Goal: Task Accomplishment & Management: Complete application form

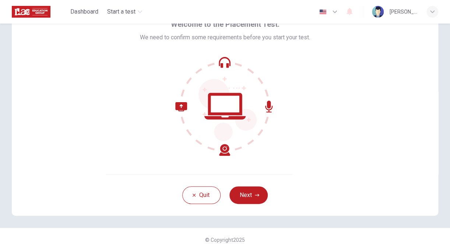
scroll to position [41, 0]
click at [249, 190] on button "Next" at bounding box center [248, 195] width 38 height 18
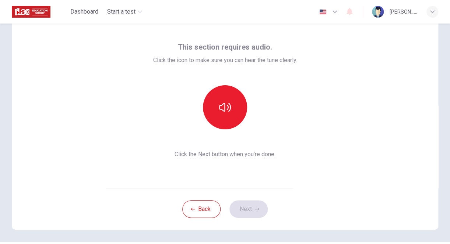
scroll to position [25, 0]
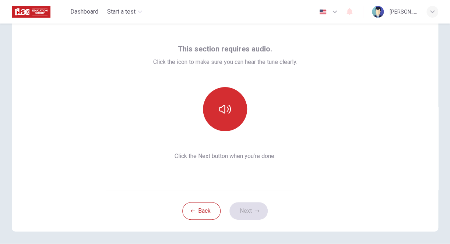
click at [222, 115] on icon "button" at bounding box center [225, 109] width 12 height 12
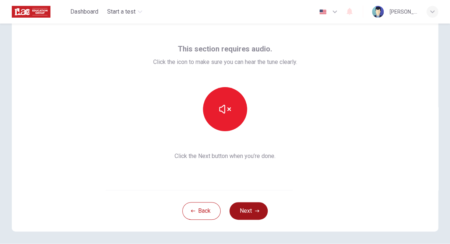
click at [241, 209] on button "Next" at bounding box center [248, 211] width 38 height 18
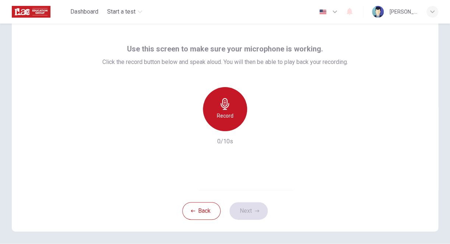
click at [220, 112] on h6 "Record" at bounding box center [225, 115] width 17 height 9
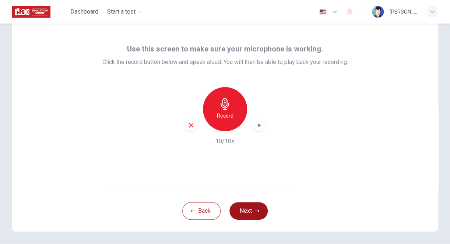
click at [243, 210] on button "Next" at bounding box center [248, 211] width 38 height 18
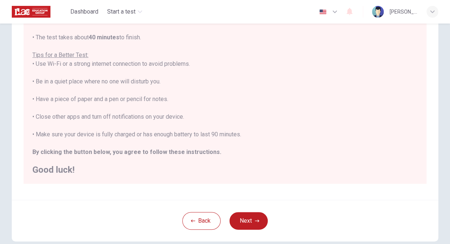
scroll to position [129, 0]
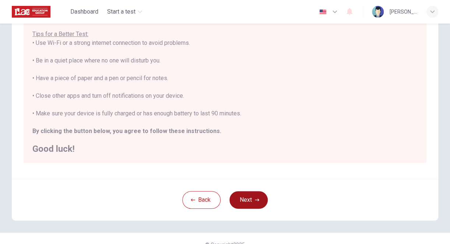
click at [238, 199] on button "Next" at bounding box center [248, 200] width 38 height 18
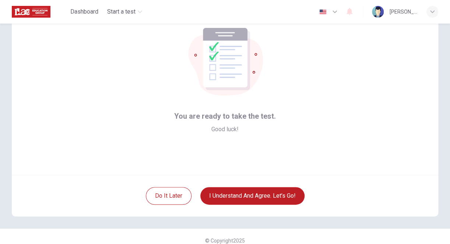
scroll to position [40, 0]
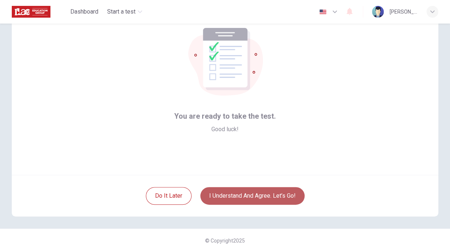
click at [232, 193] on button "I understand and agree. Let’s go!" at bounding box center [252, 196] width 104 height 18
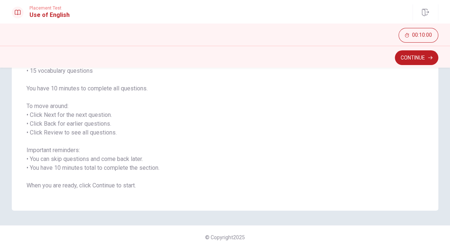
scroll to position [85, 0]
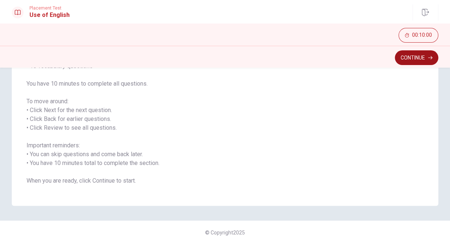
click at [398, 58] on button "Continue" at bounding box center [415, 57] width 43 height 15
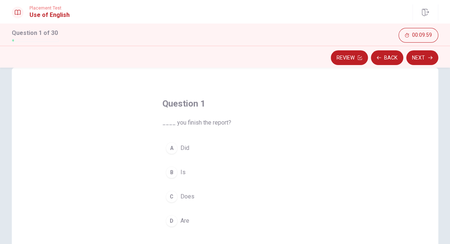
scroll to position [13, 0]
click at [167, 150] on div "A" at bounding box center [172, 150] width 12 height 12
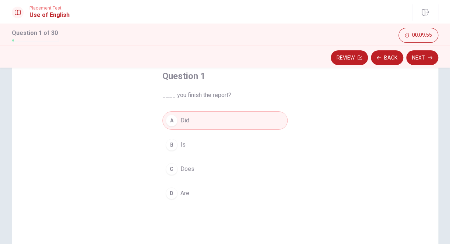
scroll to position [43, 0]
click at [416, 57] on button "Next" at bounding box center [422, 57] width 32 height 15
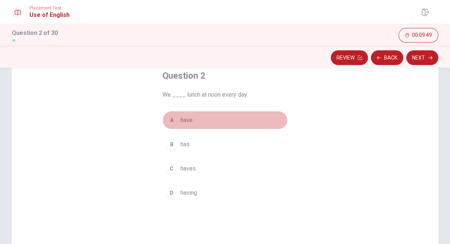
click at [172, 122] on div "A" at bounding box center [172, 120] width 12 height 12
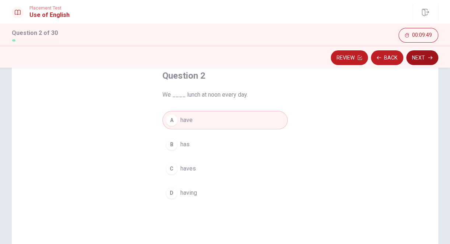
click at [421, 51] on button "Next" at bounding box center [422, 57] width 32 height 15
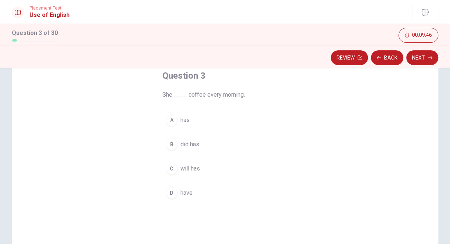
click at [166, 122] on div "A" at bounding box center [172, 120] width 12 height 12
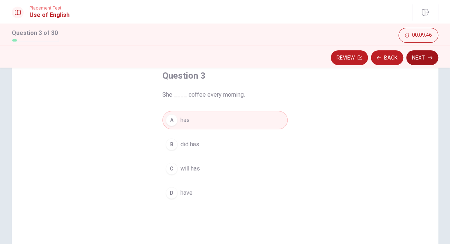
click at [414, 60] on button "Next" at bounding box center [422, 57] width 32 height 15
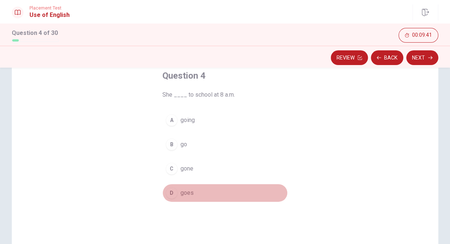
click at [168, 195] on div "D" at bounding box center [172, 193] width 12 height 12
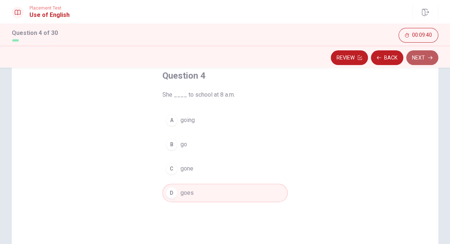
click at [414, 57] on button "Next" at bounding box center [422, 57] width 32 height 15
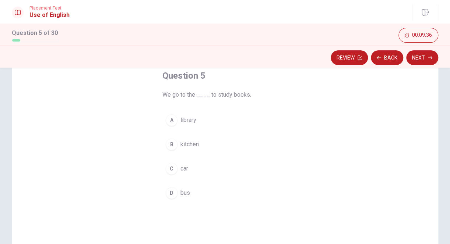
click at [168, 119] on div "A" at bounding box center [172, 120] width 12 height 12
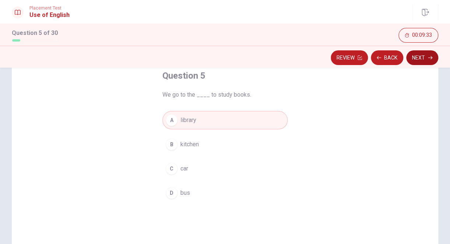
click at [415, 60] on button "Next" at bounding box center [422, 57] width 32 height 15
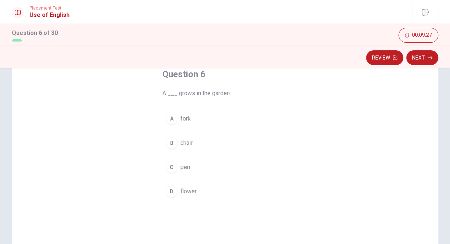
scroll to position [49, 0]
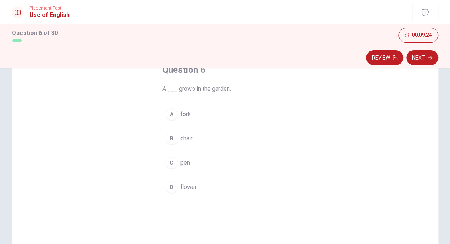
click at [171, 187] on div "D" at bounding box center [172, 187] width 12 height 12
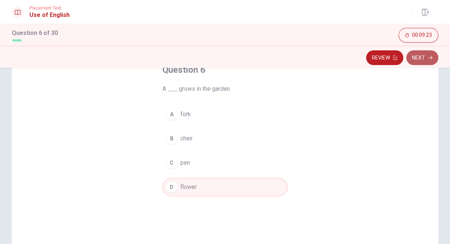
click at [413, 57] on button "Next" at bounding box center [422, 57] width 32 height 15
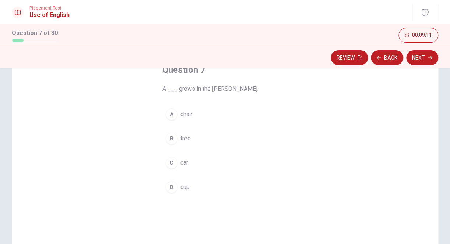
click at [169, 143] on div "B" at bounding box center [172, 139] width 12 height 12
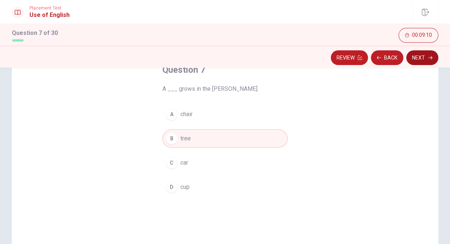
click at [426, 58] on button "Next" at bounding box center [422, 57] width 32 height 15
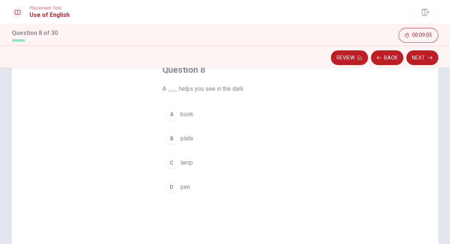
click at [169, 163] on div "C" at bounding box center [172, 163] width 12 height 12
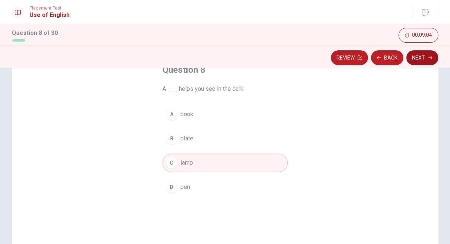
click at [412, 55] on button "Next" at bounding box center [422, 57] width 32 height 15
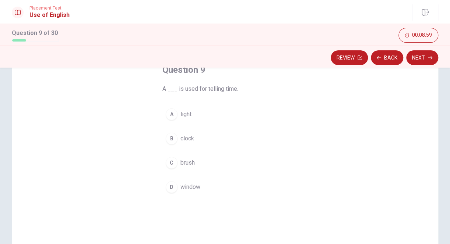
click at [171, 141] on div "B" at bounding box center [172, 139] width 12 height 12
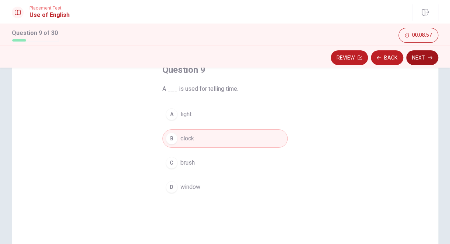
click at [418, 60] on button "Next" at bounding box center [422, 57] width 32 height 15
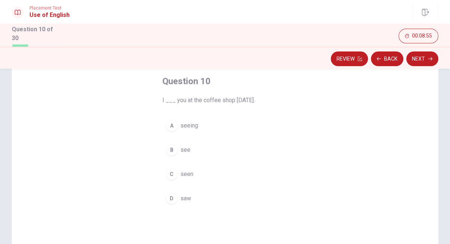
scroll to position [37, 0]
click at [167, 150] on div "B" at bounding box center [172, 152] width 12 height 12
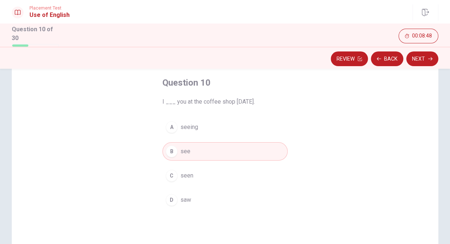
click at [181, 196] on span "saw" at bounding box center [185, 200] width 11 height 9
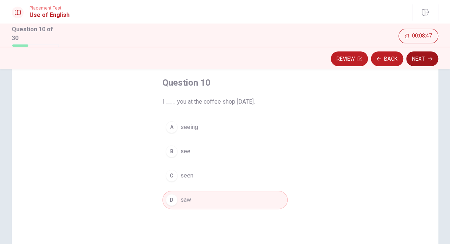
click at [418, 60] on button "Next" at bounding box center [422, 59] width 32 height 15
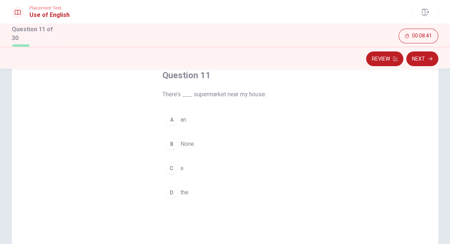
scroll to position [45, 0]
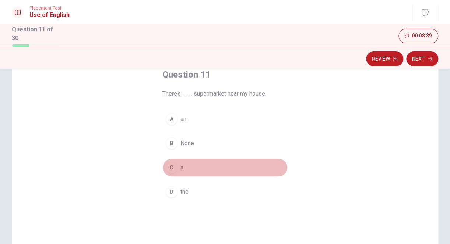
click at [170, 162] on div "C" at bounding box center [172, 168] width 12 height 12
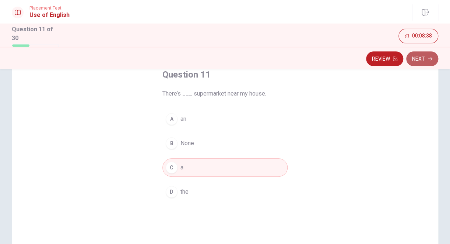
click at [422, 62] on button "Next" at bounding box center [422, 59] width 32 height 15
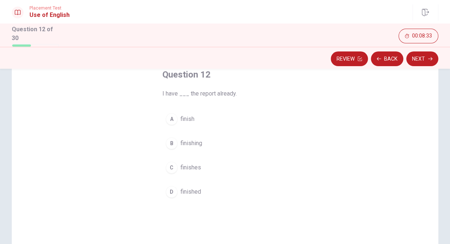
click at [171, 191] on div "D" at bounding box center [172, 192] width 12 height 12
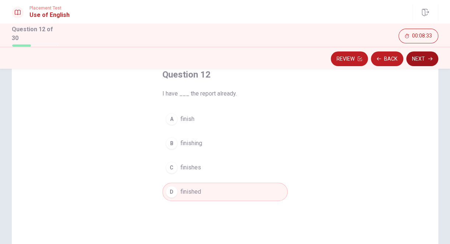
click at [422, 57] on button "Next" at bounding box center [422, 59] width 32 height 15
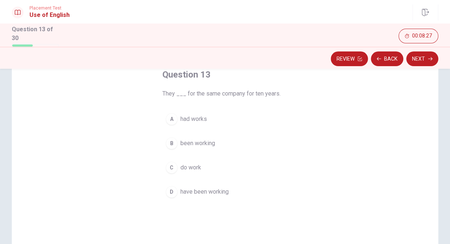
click at [174, 196] on button "D have been working" at bounding box center [224, 192] width 125 height 18
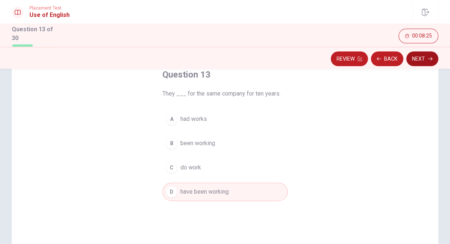
click at [414, 57] on button "Next" at bounding box center [422, 59] width 32 height 15
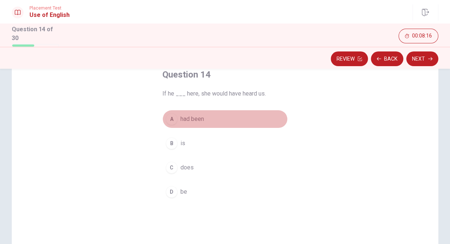
click at [169, 116] on div "A" at bounding box center [172, 119] width 12 height 12
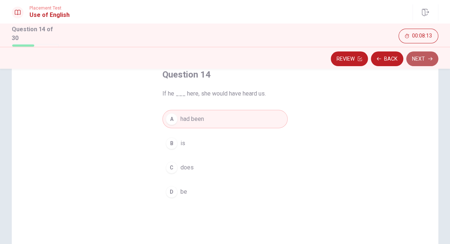
click at [423, 54] on button "Next" at bounding box center [422, 59] width 32 height 15
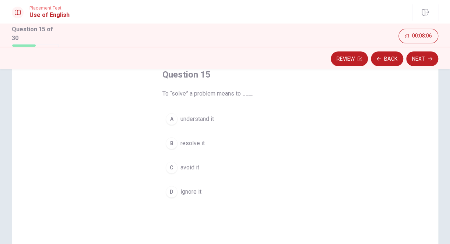
click at [166, 142] on div "B" at bounding box center [172, 144] width 12 height 12
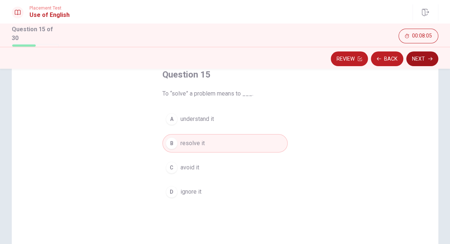
click at [418, 55] on button "Next" at bounding box center [422, 59] width 32 height 15
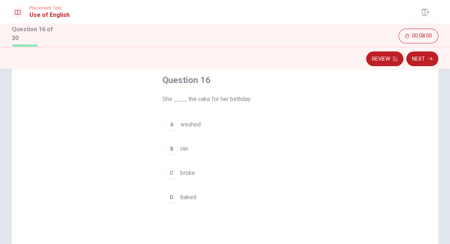
scroll to position [38, 0]
click at [170, 196] on div "D" at bounding box center [172, 199] width 12 height 12
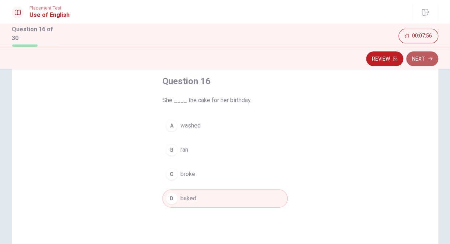
click at [428, 61] on button "Next" at bounding box center [422, 59] width 32 height 15
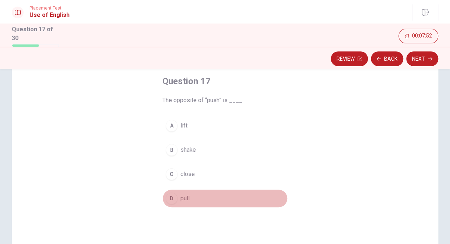
click at [171, 195] on div "D" at bounding box center [172, 199] width 12 height 12
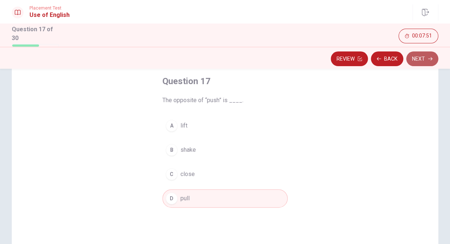
click at [412, 59] on button "Next" at bounding box center [422, 59] width 32 height 15
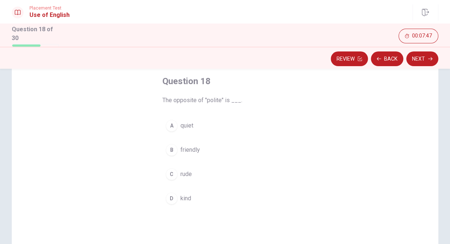
click at [169, 172] on div "C" at bounding box center [172, 174] width 12 height 12
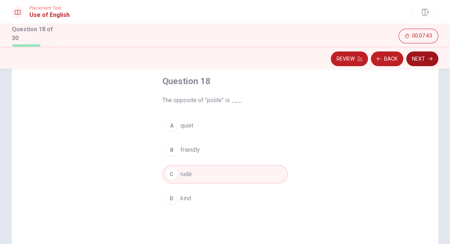
click at [418, 56] on button "Next" at bounding box center [422, 59] width 32 height 15
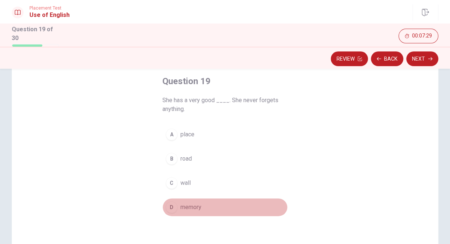
click at [170, 205] on div "D" at bounding box center [172, 208] width 12 height 12
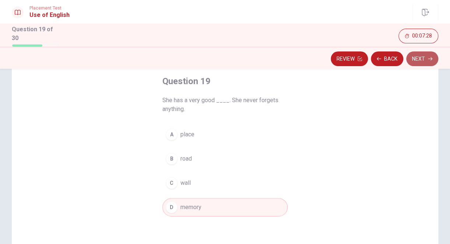
click at [415, 59] on button "Next" at bounding box center [422, 59] width 32 height 15
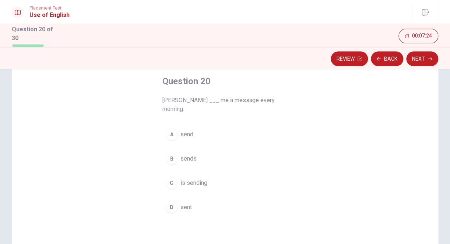
click at [170, 153] on div "B" at bounding box center [172, 159] width 12 height 12
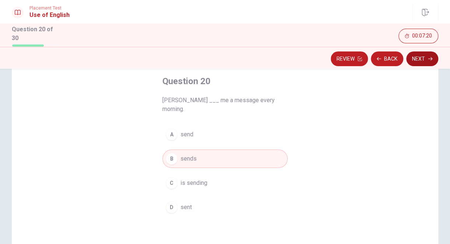
click at [414, 60] on button "Next" at bounding box center [422, 59] width 32 height 15
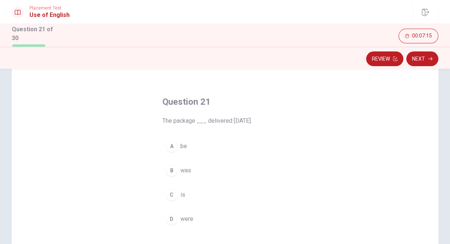
scroll to position [19, 0]
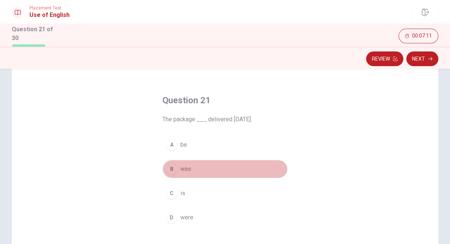
click at [169, 171] on div "B" at bounding box center [172, 169] width 12 height 12
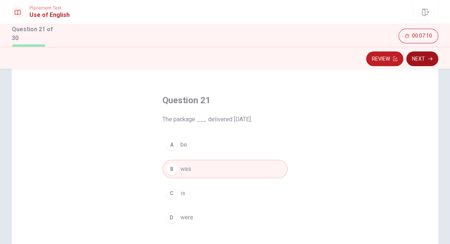
click at [423, 56] on button "Next" at bounding box center [422, 59] width 32 height 15
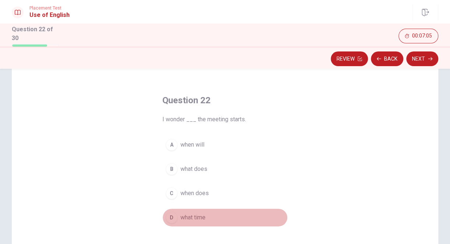
click at [166, 216] on div "D" at bounding box center [172, 218] width 12 height 12
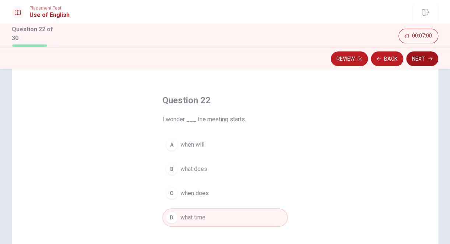
click at [418, 58] on button "Next" at bounding box center [422, 59] width 32 height 15
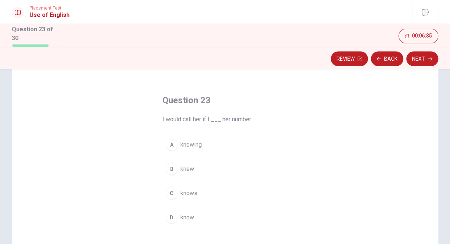
click at [170, 171] on div "B" at bounding box center [172, 169] width 12 height 12
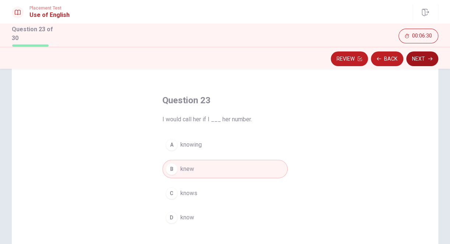
click at [415, 60] on button "Next" at bounding box center [422, 59] width 32 height 15
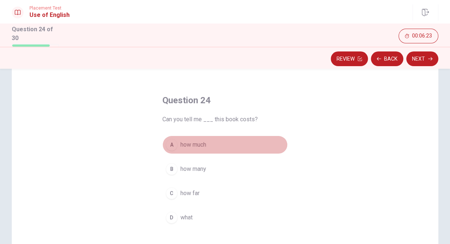
click at [166, 143] on div "A" at bounding box center [172, 145] width 12 height 12
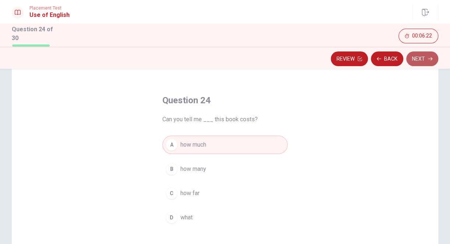
click at [421, 57] on button "Next" at bounding box center [422, 59] width 32 height 15
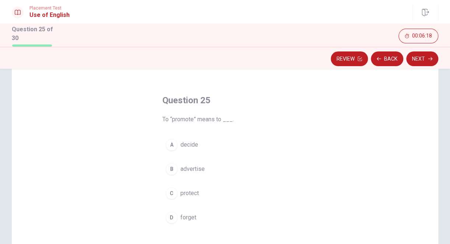
click at [172, 169] on div "B" at bounding box center [172, 169] width 12 height 12
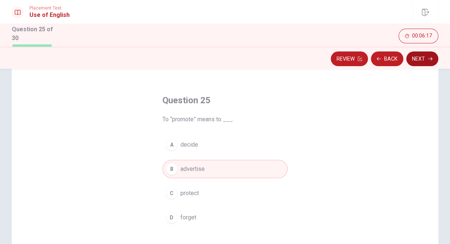
click at [419, 60] on button "Next" at bounding box center [422, 59] width 32 height 15
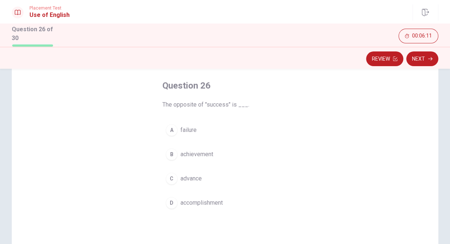
scroll to position [40, 0]
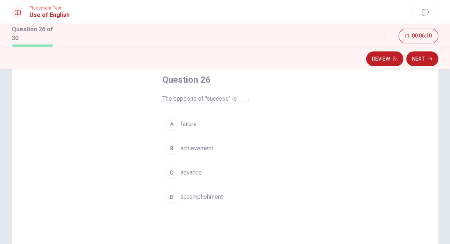
click at [166, 124] on div "A" at bounding box center [172, 124] width 12 height 12
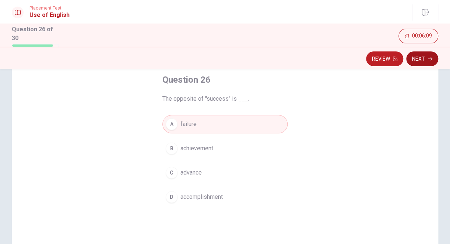
click at [424, 52] on button "Next" at bounding box center [422, 59] width 32 height 15
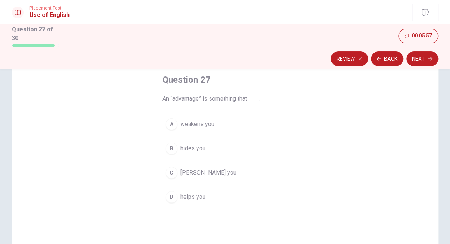
click at [170, 194] on div "D" at bounding box center [172, 197] width 12 height 12
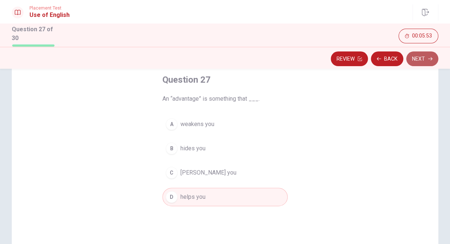
click at [416, 60] on button "Next" at bounding box center [422, 59] width 32 height 15
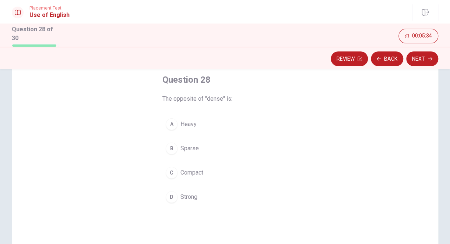
click at [168, 148] on div "B" at bounding box center [172, 149] width 12 height 12
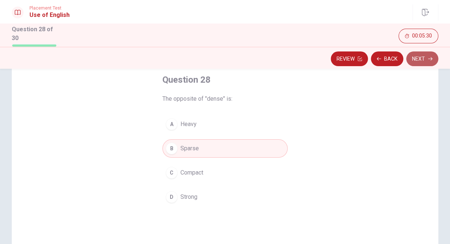
click at [414, 61] on button "Next" at bounding box center [422, 59] width 32 height 15
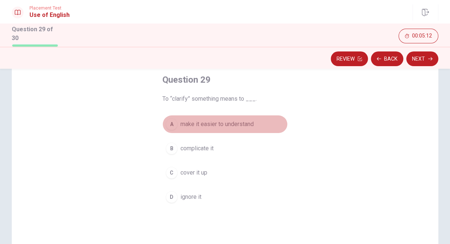
click at [172, 127] on div "A" at bounding box center [172, 124] width 12 height 12
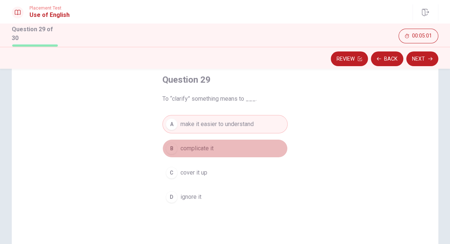
click at [169, 146] on div "B" at bounding box center [172, 149] width 12 height 12
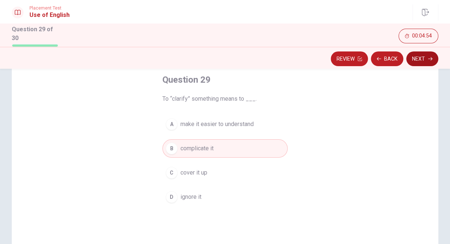
click at [416, 56] on button "Next" at bounding box center [422, 59] width 32 height 15
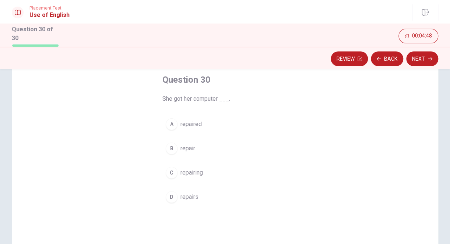
click at [170, 124] on div "A" at bounding box center [172, 124] width 12 height 12
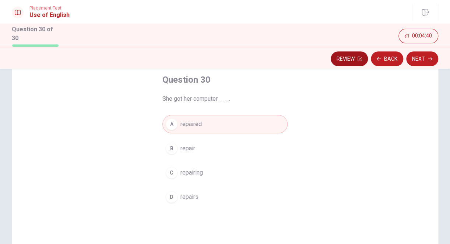
click at [356, 58] on button "Review" at bounding box center [348, 59] width 37 height 15
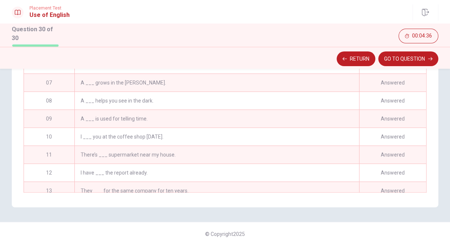
scroll to position [0, 0]
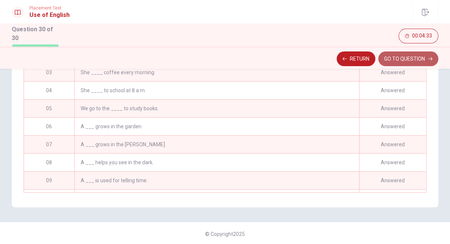
click at [391, 58] on button "GO TO QUESTION" at bounding box center [408, 59] width 60 height 15
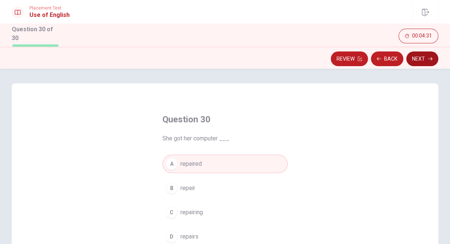
click at [423, 52] on button "Next" at bounding box center [422, 59] width 32 height 15
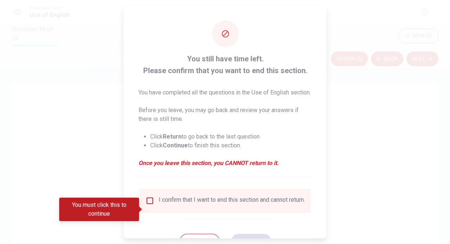
click at [149, 205] on input "You must click this to continue" at bounding box center [149, 200] width 9 height 9
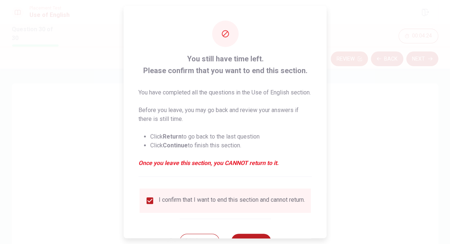
scroll to position [39, 0]
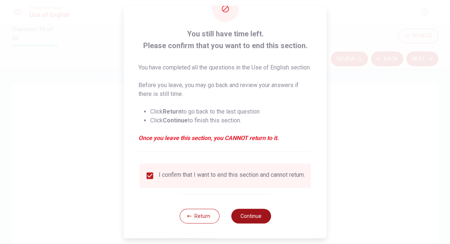
click at [247, 216] on button "Continue" at bounding box center [251, 216] width 40 height 15
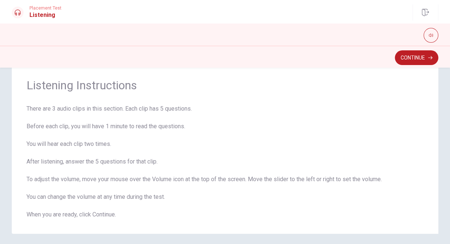
scroll to position [0, 0]
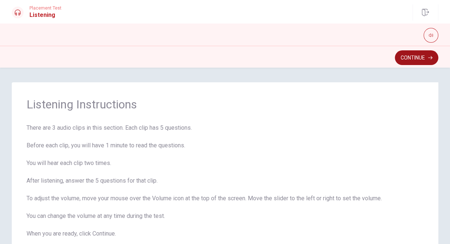
click at [405, 56] on button "Continue" at bounding box center [415, 57] width 43 height 15
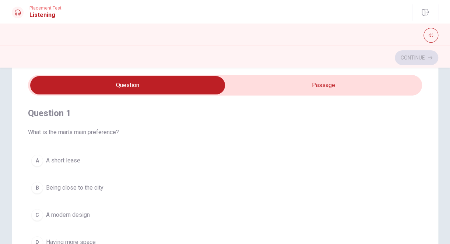
scroll to position [26, 0]
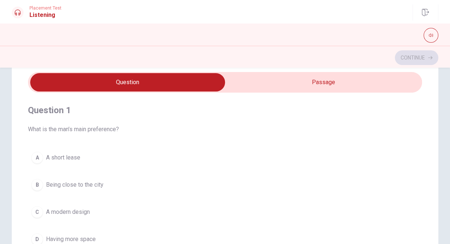
type input "2"
click at [273, 85] on input "checkbox" at bounding box center [127, 82] width 590 height 18
checkbox input "true"
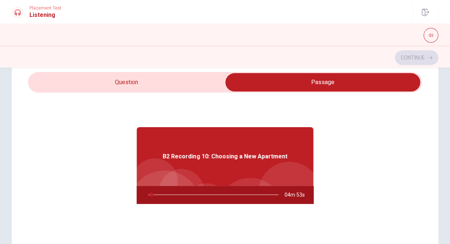
type input "3"
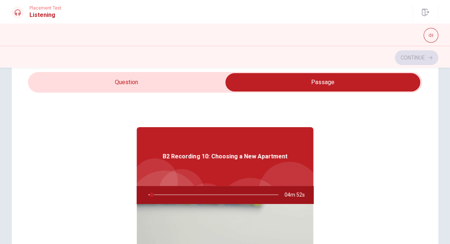
click at [184, 81] on input "checkbox" at bounding box center [322, 82] width 590 height 18
checkbox input "false"
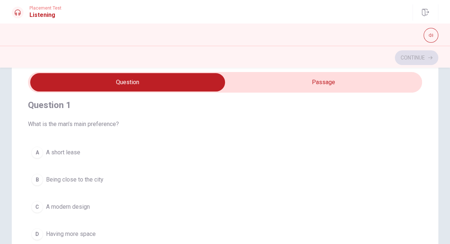
type input "24"
click at [265, 84] on input "checkbox" at bounding box center [127, 82] width 590 height 18
checkbox input "true"
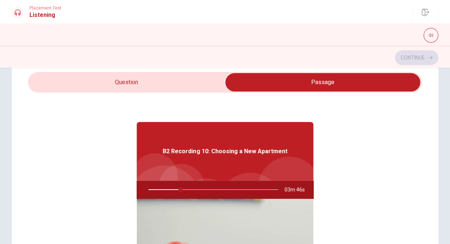
type input "25"
click at [169, 75] on input "checkbox" at bounding box center [322, 82] width 590 height 18
checkbox input "false"
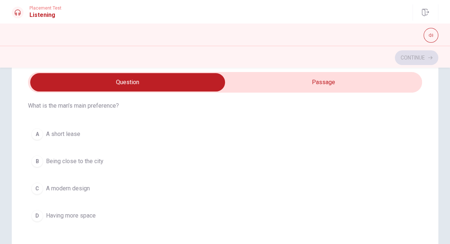
scroll to position [28, 0]
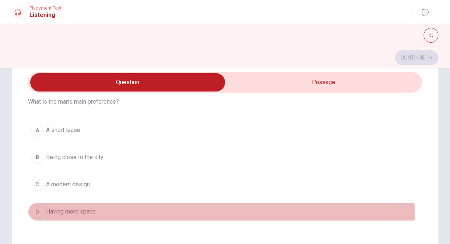
click at [35, 218] on button "D Having more space" at bounding box center [225, 212] width 394 height 18
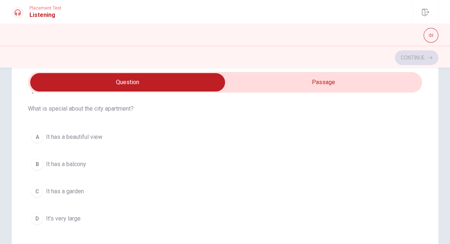
scroll to position [192, 0]
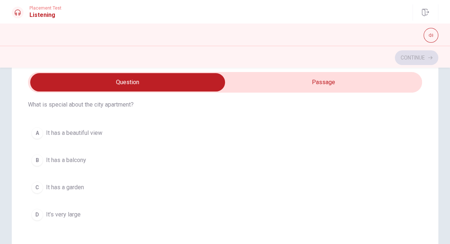
click at [37, 131] on div "A" at bounding box center [37, 133] width 12 height 12
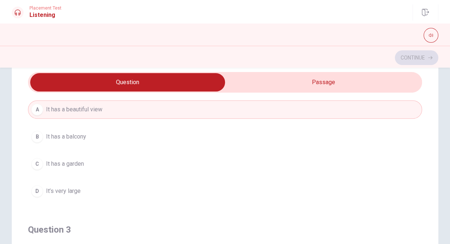
scroll to position [213, 0]
click at [43, 193] on div "D" at bounding box center [37, 194] width 12 height 12
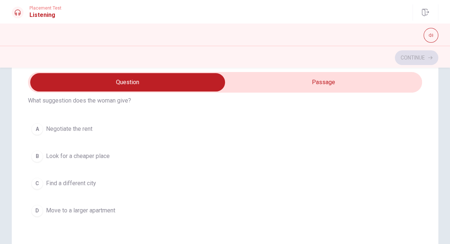
scroll to position [366, 0]
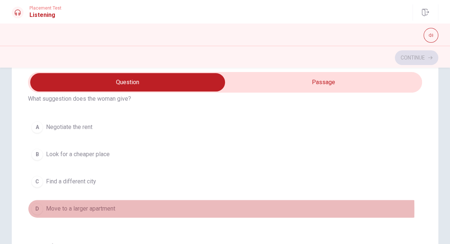
click at [35, 207] on div "D" at bounding box center [37, 209] width 12 height 12
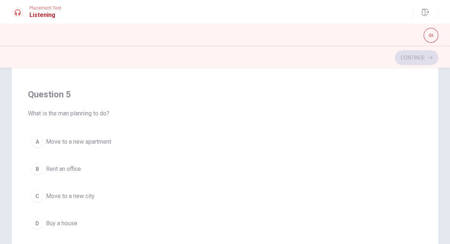
scroll to position [122, 0]
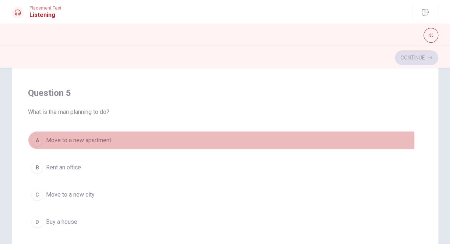
click at [35, 138] on div "A" at bounding box center [37, 140] width 12 height 12
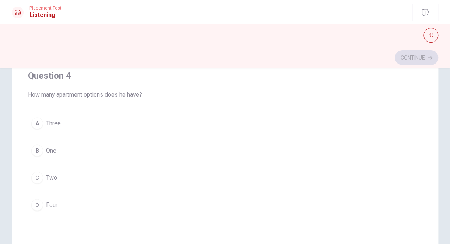
scroll to position [441, 0]
click at [36, 178] on div "C" at bounding box center [37, 179] width 12 height 12
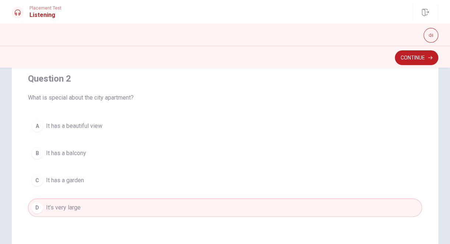
scroll to position [103, 0]
click at [38, 124] on div "A" at bounding box center [37, 127] width 12 height 12
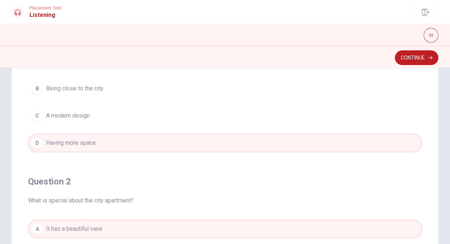
scroll to position [0, 0]
click at [407, 57] on button "Continue" at bounding box center [415, 57] width 43 height 15
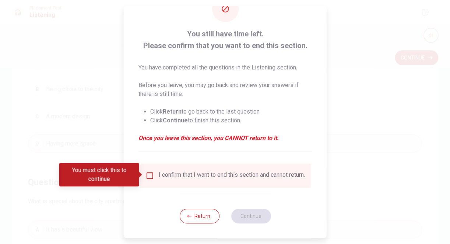
scroll to position [28, 0]
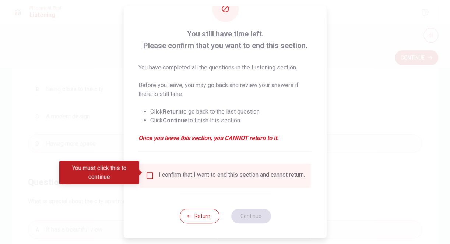
click at [148, 171] on input "You must click this to continue" at bounding box center [149, 175] width 9 height 9
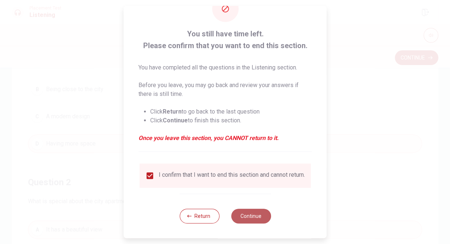
click at [254, 218] on button "Continue" at bounding box center [251, 216] width 40 height 15
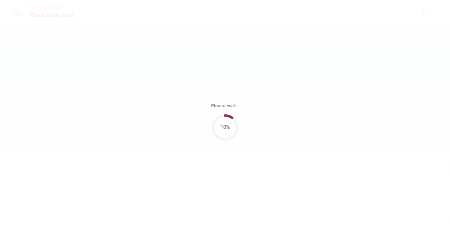
scroll to position [0, 0]
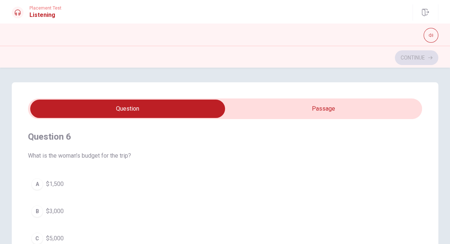
type input "1"
click at [237, 114] on input "checkbox" at bounding box center [127, 109] width 590 height 18
checkbox input "true"
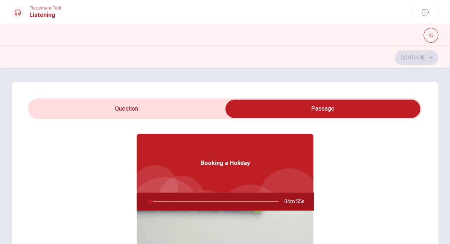
scroll to position [22, 0]
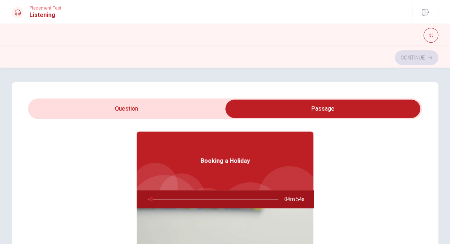
type input "2"
click at [121, 110] on input "checkbox" at bounding box center [322, 109] width 590 height 18
checkbox input "false"
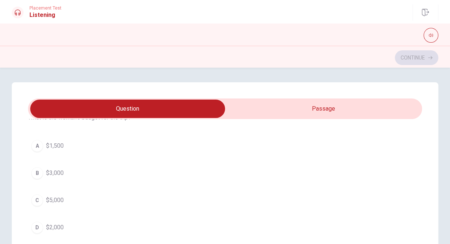
scroll to position [32, 0]
click at [32, 228] on button "D $2,000" at bounding box center [225, 233] width 394 height 18
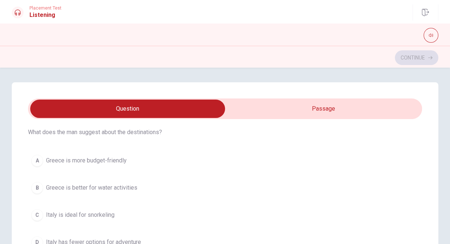
scroll to position [194, 0]
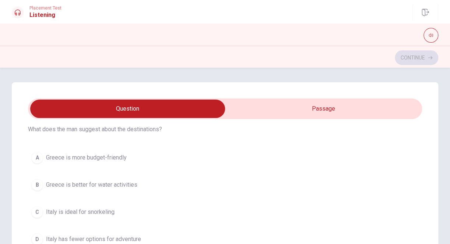
click at [37, 184] on div "B" at bounding box center [37, 185] width 12 height 12
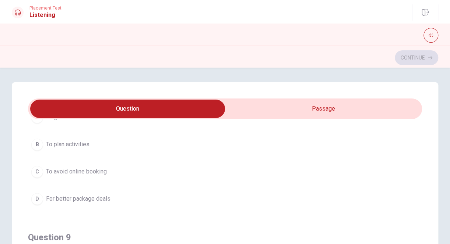
scroll to position [403, 0]
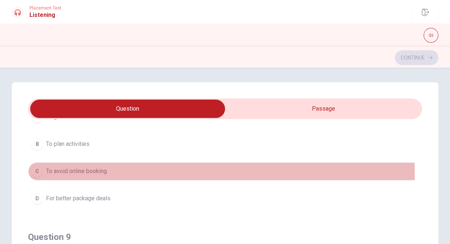
click at [42, 173] on div "C" at bounding box center [37, 172] width 12 height 12
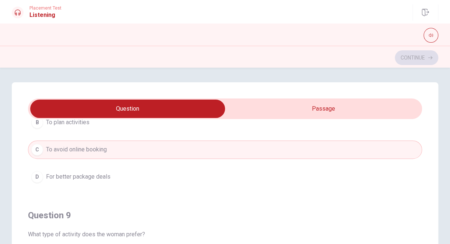
scroll to position [425, 0]
click at [33, 172] on div "D" at bounding box center [37, 176] width 12 height 12
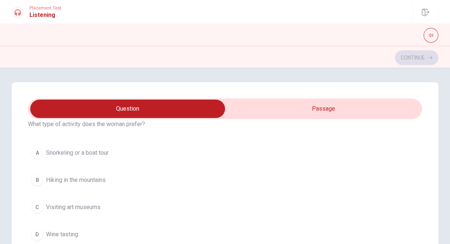
scroll to position [534, 0]
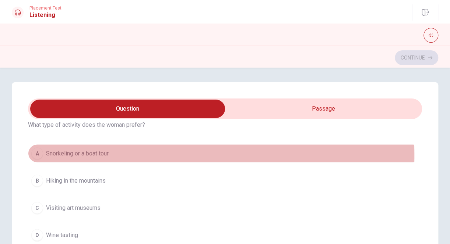
click at [34, 153] on div "A" at bounding box center [37, 154] width 12 height 12
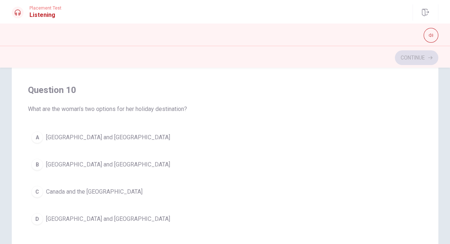
scroll to position [128, 0]
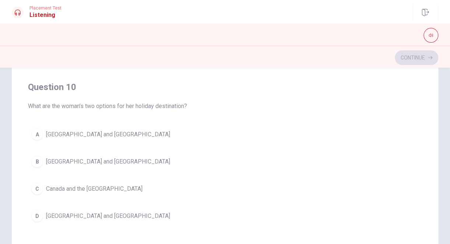
click at [31, 160] on button "B [GEOGRAPHIC_DATA] and [GEOGRAPHIC_DATA]" at bounding box center [225, 161] width 394 height 18
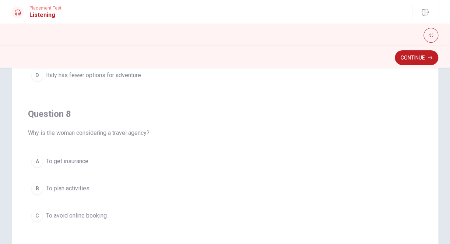
scroll to position [230, 0]
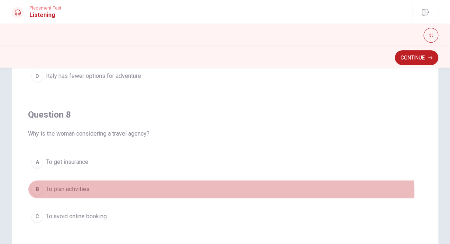
click at [36, 190] on div "B" at bounding box center [37, 190] width 12 height 12
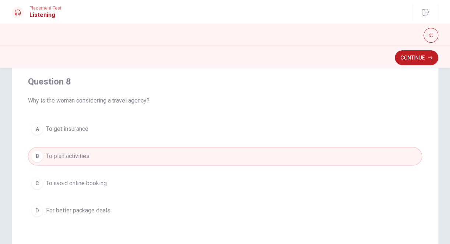
scroll to position [263, 0]
click at [71, 207] on span "For better package deals" at bounding box center [78, 210] width 64 height 9
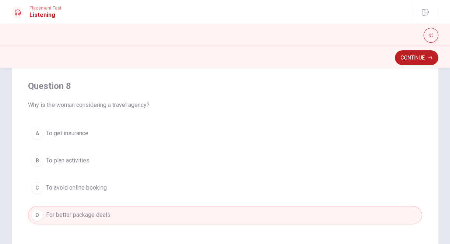
scroll to position [257, 0]
click at [406, 56] on button "Continue" at bounding box center [415, 57] width 43 height 15
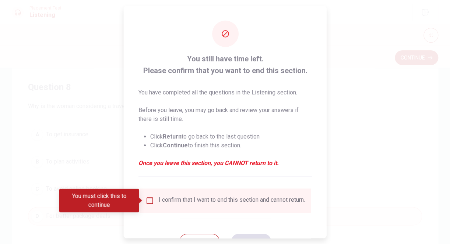
click at [149, 198] on input "You must click this to continue" at bounding box center [149, 200] width 9 height 9
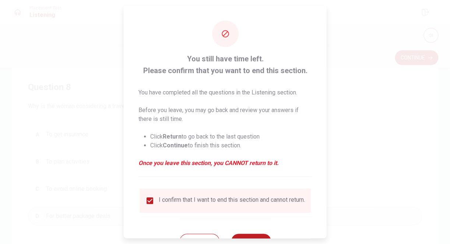
scroll to position [30, 0]
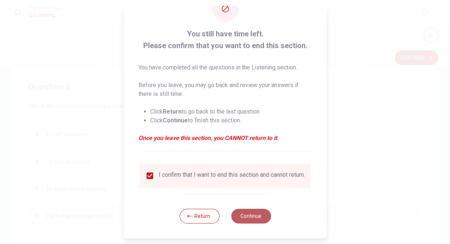
click at [258, 216] on button "Continue" at bounding box center [251, 216] width 40 height 15
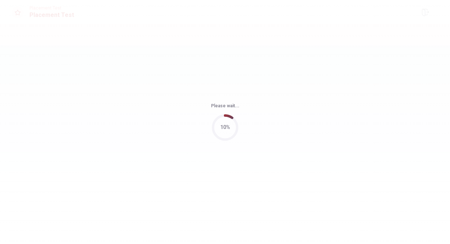
scroll to position [0, 0]
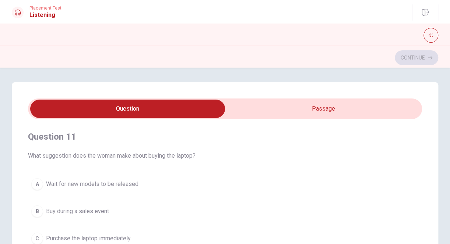
type input "1"
click at [251, 98] on div "Question 11 What suggestion does the woman make about buying the laptop? A Wait…" at bounding box center [225, 230] width 426 height 296
click at [259, 113] on input "checkbox" at bounding box center [127, 109] width 590 height 18
checkbox input "true"
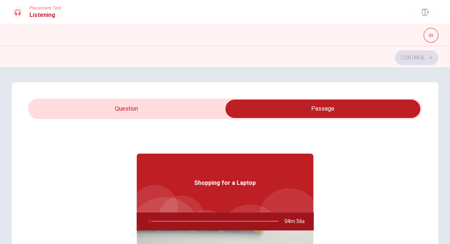
type input "2"
click at [110, 111] on input "checkbox" at bounding box center [322, 109] width 590 height 18
checkbox input "false"
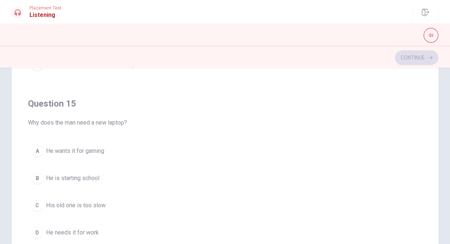
scroll to position [126, 0]
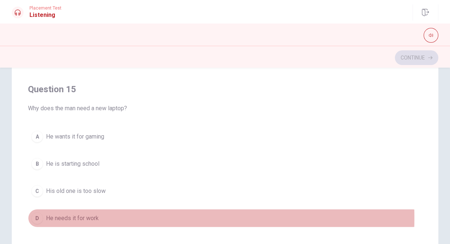
click at [32, 215] on div "D" at bounding box center [37, 218] width 12 height 12
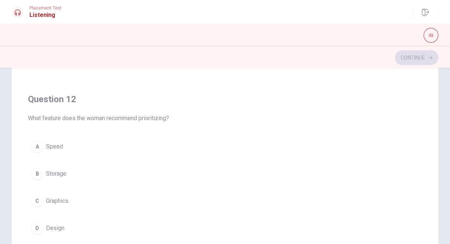
scroll to position [150, 0]
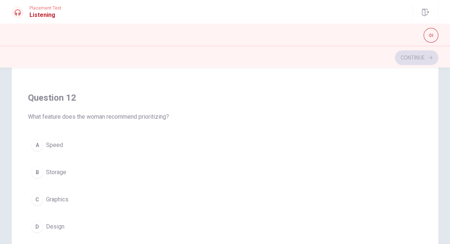
click at [32, 167] on div "B" at bounding box center [37, 173] width 12 height 12
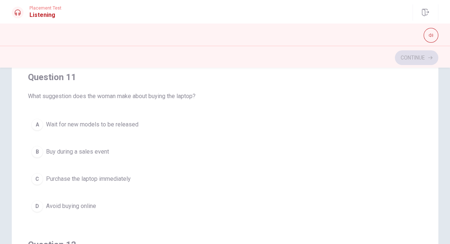
scroll to position [0, 0]
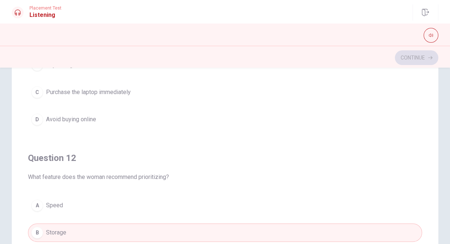
click at [60, 201] on span "Speed" at bounding box center [54, 205] width 17 height 9
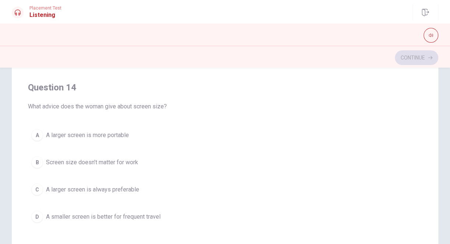
scroll to position [497, 0]
click at [39, 129] on div "A" at bounding box center [37, 134] width 12 height 12
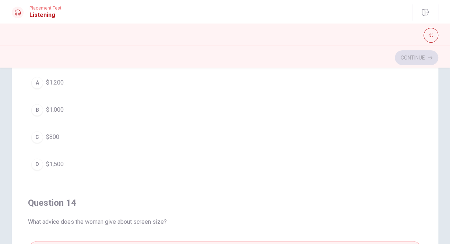
scroll to position [337, 0]
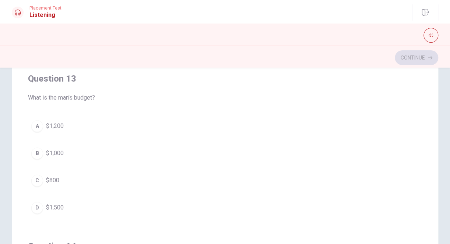
click at [38, 155] on div "B" at bounding box center [37, 154] width 12 height 12
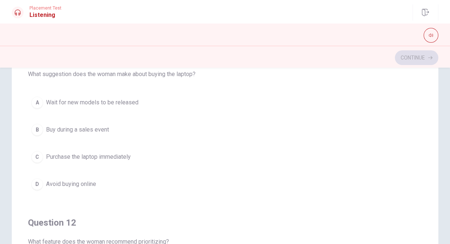
scroll to position [25, 0]
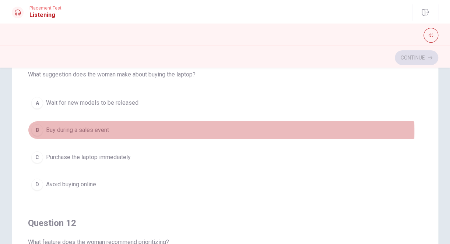
click at [38, 131] on div "B" at bounding box center [37, 130] width 12 height 12
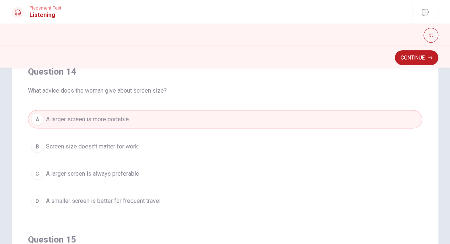
scroll to position [511, 0]
click at [40, 203] on div "D" at bounding box center [37, 201] width 12 height 12
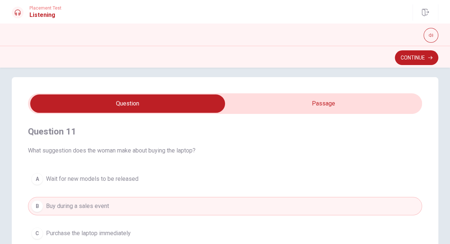
scroll to position [0, 0]
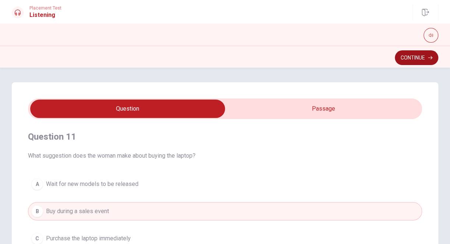
click at [407, 54] on button "Continue" at bounding box center [415, 57] width 43 height 15
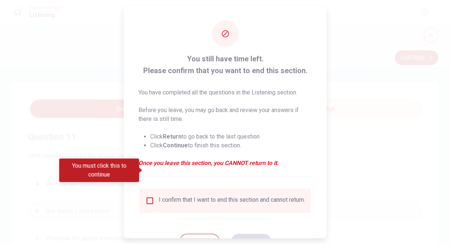
scroll to position [30, 0]
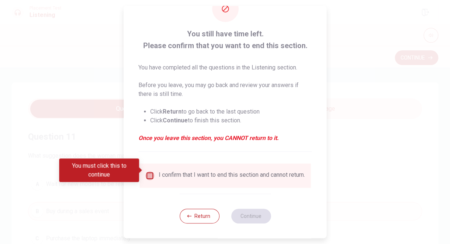
click at [151, 171] on input "You must click this to continue" at bounding box center [149, 175] width 9 height 9
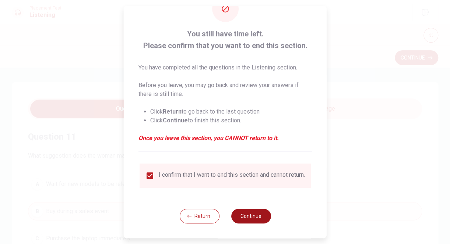
click at [246, 214] on button "Continue" at bounding box center [251, 216] width 40 height 15
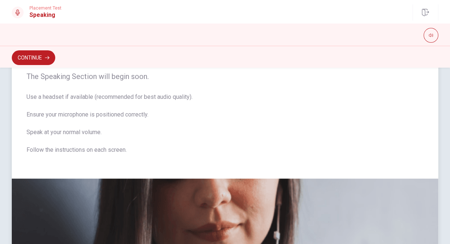
scroll to position [0, 0]
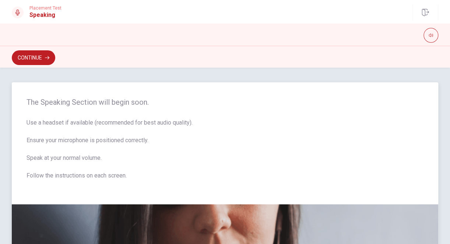
click at [193, 147] on span "Use a headset if available (recommended for best audio quality). Ensure your mi…" at bounding box center [224, 153] width 397 height 71
click at [33, 56] on button "Continue" at bounding box center [33, 57] width 43 height 15
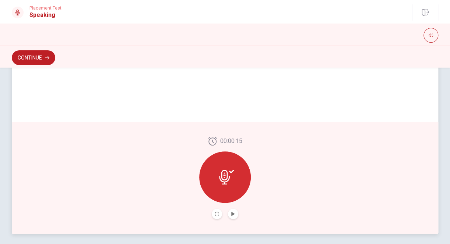
scroll to position [170, 0]
click at [221, 177] on icon at bounding box center [226, 176] width 15 height 15
click at [214, 211] on icon "Record Again" at bounding box center [216, 213] width 4 height 4
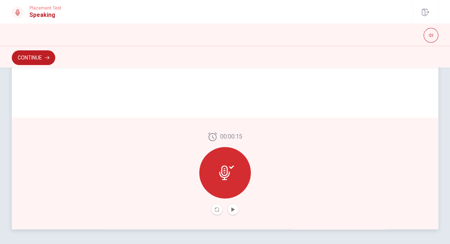
scroll to position [168, 0]
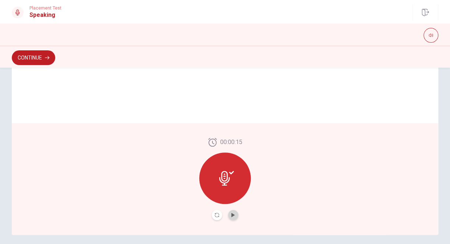
click at [231, 212] on button "Play Audio" at bounding box center [233, 215] width 10 height 10
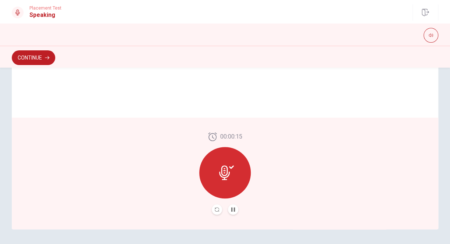
scroll to position [174, 0]
click at [231, 209] on icon "Pause Audio" at bounding box center [233, 209] width 4 height 4
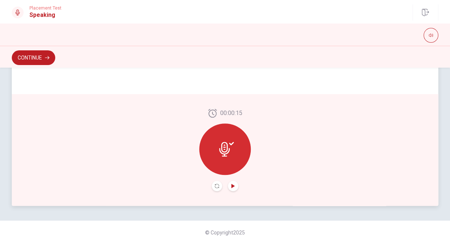
scroll to position [0, 0]
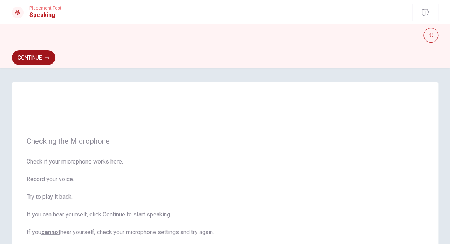
click at [46, 62] on button "Continue" at bounding box center [33, 57] width 43 height 15
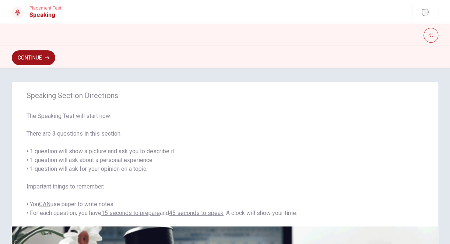
click at [40, 57] on button "Continue" at bounding box center [33, 57] width 43 height 15
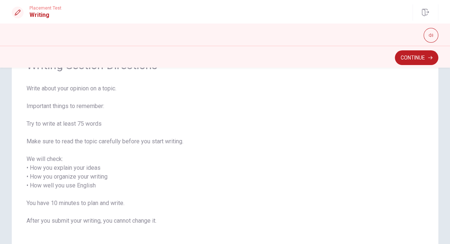
scroll to position [47, 0]
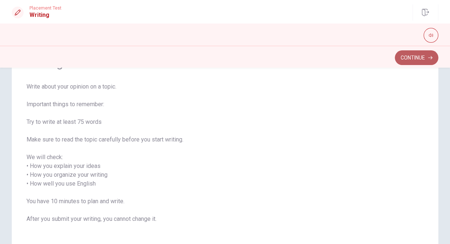
click at [403, 57] on button "Continue" at bounding box center [415, 57] width 43 height 15
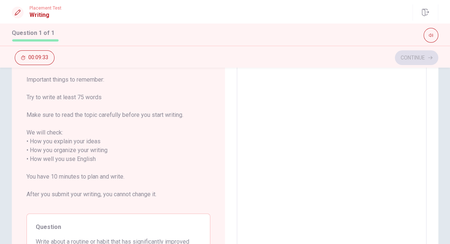
scroll to position [0, 0]
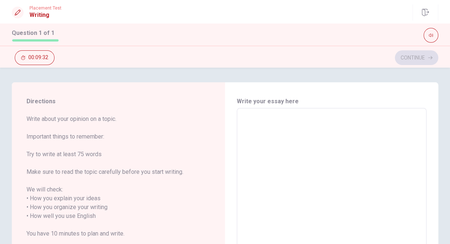
click at [255, 115] on textarea at bounding box center [331, 216] width 179 height 204
type textarea "ｍ"
type textarea "x"
type textarea "ｍｙ"
click at [297, 130] on textarea "ｍｙ" at bounding box center [331, 216] width 179 height 204
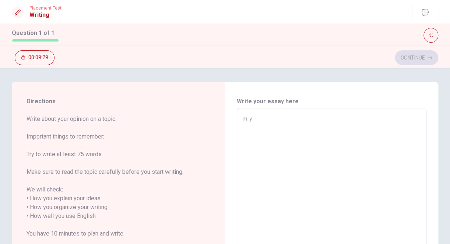
type textarea "x"
type textarea "ｍ"
type textarea "x"
type textarea "M"
type textarea "x"
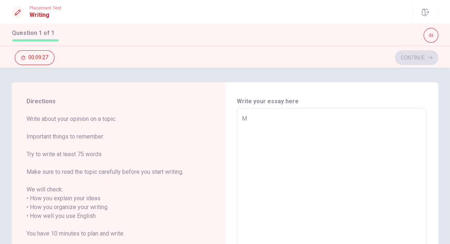
type textarea "My"
type textarea "x"
type textarea "My"
type textarea "x"
type textarea "My r"
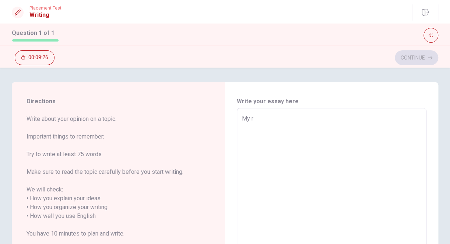
type textarea "x"
type textarea "My ro"
type textarea "x"
type textarea "My rou"
type textarea "x"
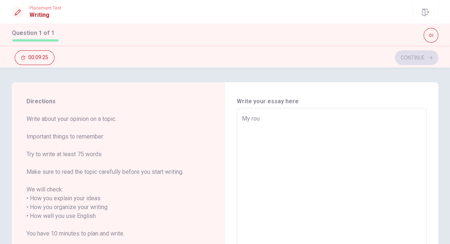
type textarea "My rout"
type textarea "x"
type textarea "My routi"
type textarea "x"
type textarea "My routin"
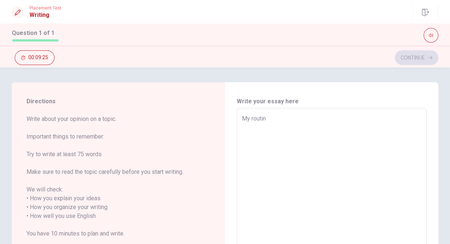
type textarea "x"
type textarea "My routine"
type textarea "x"
type textarea "My routine"
type textarea "x"
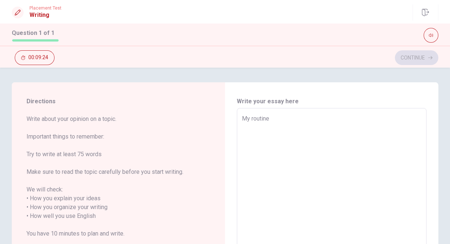
type textarea "My routine i"
type textarea "x"
type textarea "My routine is"
type textarea "x"
type textarea "My routine is"
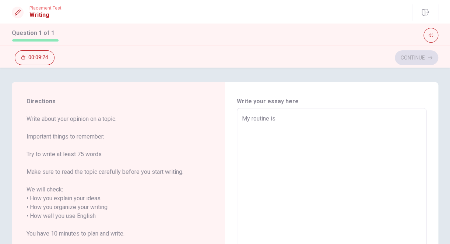
type textarea "x"
type textarea "My routine is t"
type textarea "x"
type textarea "My routine is to"
type textarea "x"
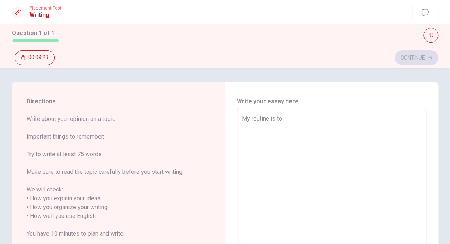
type textarea "My routine is to"
type textarea "x"
type textarea "My routine is to l"
type textarea "x"
type textarea "My routine is to li"
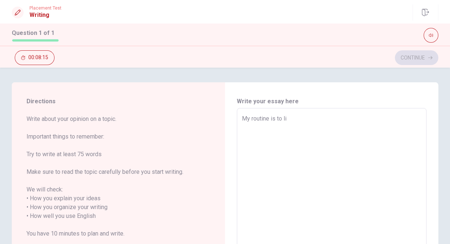
type textarea "x"
type textarea "My routine is to lis"
type textarea "x"
type textarea "My routine is to list"
type textarea "x"
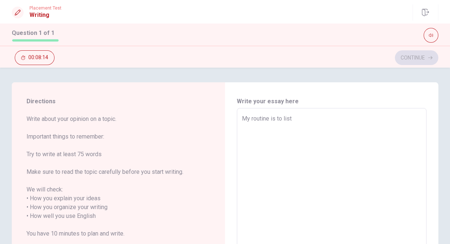
type textarea "My routine is to listo"
type textarea "x"
type textarea "My routine is to [PERSON_NAME]"
type textarea "x"
type textarea "My routine is to [PERSON_NAME]"
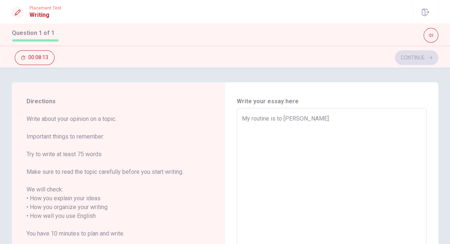
type textarea "x"
type textarea "My routine is to [PERSON_NAME]"
type textarea "x"
type textarea "My routine is to listo"
type textarea "x"
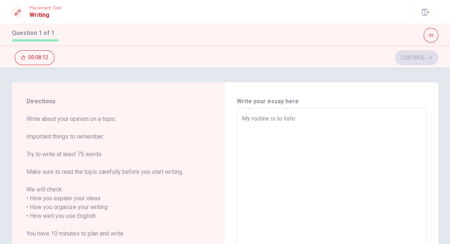
type textarea "My routine is to list"
type textarea "x"
type textarea "My routine is to liste"
type textarea "x"
type textarea "My routine is to listen"
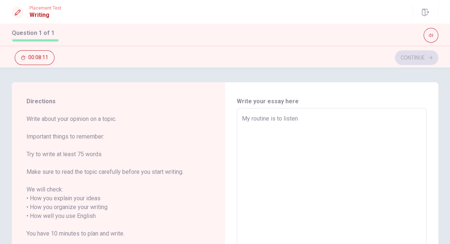
type textarea "x"
type textarea "My routine is to listen"
type textarea "x"
type textarea "My routine is to listen t"
type textarea "x"
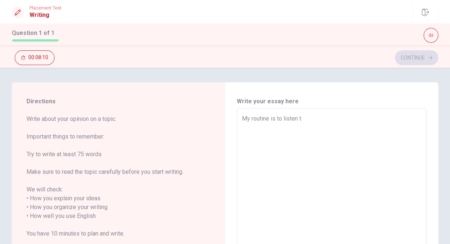
type textarea "My routine is to listen to"
type textarea "x"
type textarea "My routine is to listen to"
type textarea "x"
type textarea "My routine is to listen to E"
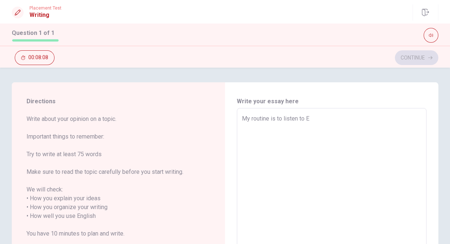
type textarea "x"
type textarea "My routine is to listen to En"
type textarea "x"
type textarea "My routine is to listen to Eng"
type textarea "x"
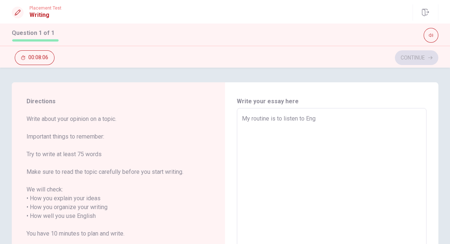
type textarea "My routine is to listen to Engl"
type textarea "x"
type textarea "My routine is to listen to [PERSON_NAME]"
type textarea "x"
type textarea "My routine is to listen to [PERSON_NAME]"
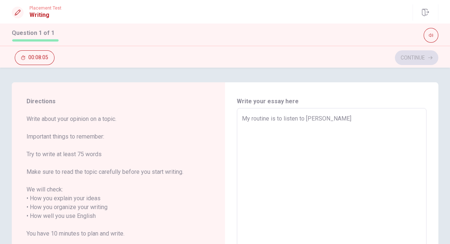
type textarea "x"
type textarea "My routine is to listen to English"
type textarea "x"
type textarea "My routine is to listen to English"
type textarea "x"
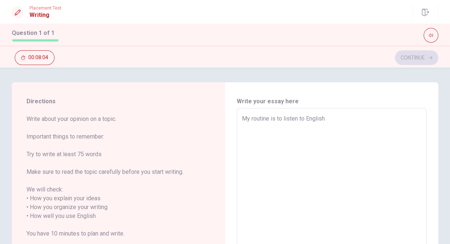
type textarea "My routine is to listen to English r"
type textarea "x"
type textarea "My routine is to listen to English ra"
type textarea "x"
type textarea "My routine is to listen to English rad"
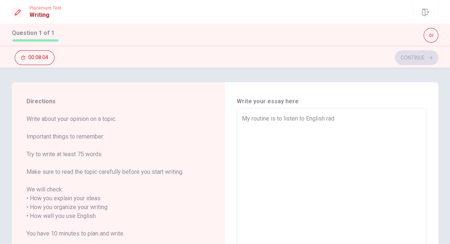
type textarea "x"
type textarea "My routine is to listen to English radi"
type textarea "x"
type textarea "My routine is to listen to English radia"
type textarea "x"
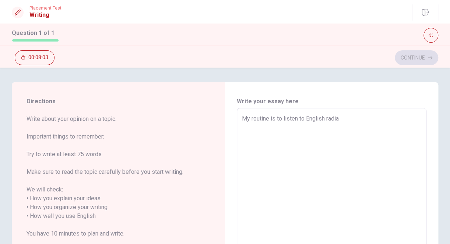
type textarea "My routine is to listen to English radi"
type textarea "x"
type textarea "My routine is to listen to English rad"
type textarea "x"
type textarea "My routine is to listen to English radi"
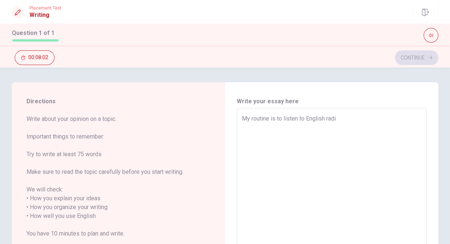
type textarea "x"
type textarea "My routine is to listen to English radio"
type textarea "x"
type textarea "My routine is to listen to English radio."
type textarea "x"
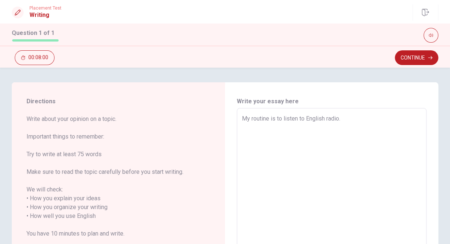
type textarea "My routine is to listen to English radio."
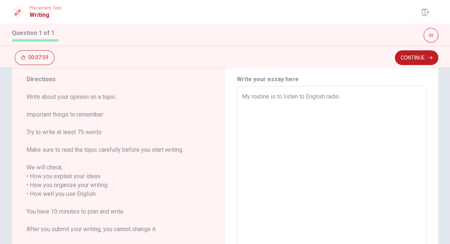
scroll to position [23, 0]
click at [340, 95] on textarea "My routine is to listen to English radio." at bounding box center [331, 194] width 179 height 204
type textarea "x"
type textarea "My routine is to listen to English radio ."
type textarea "x"
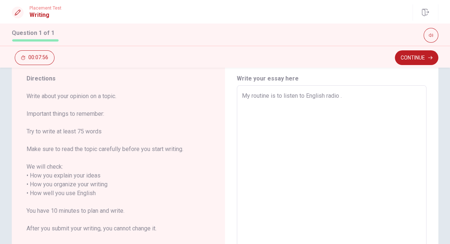
type textarea "My routine is to listen to English radio e."
type textarea "x"
type textarea "My routine is to listen to English radio ev."
type textarea "x"
type textarea "My routine is to listen to English radio eve."
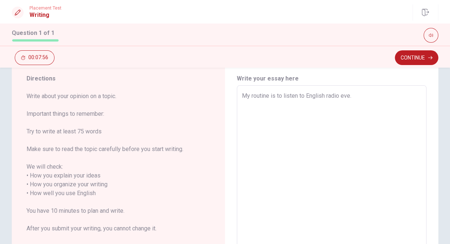
type textarea "x"
type textarea "My routine is to listen to English radio ever."
type textarea "x"
type textarea "My routine is to listen to English radio every."
type textarea "x"
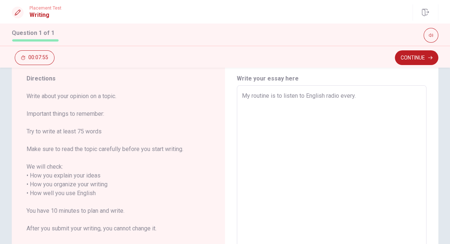
type textarea "My routine is to listen to English radio every ."
type textarea "x"
type textarea "My routine is to listen to English radio every m."
type textarea "x"
type textarea "My routine is to listen to English radio every mo."
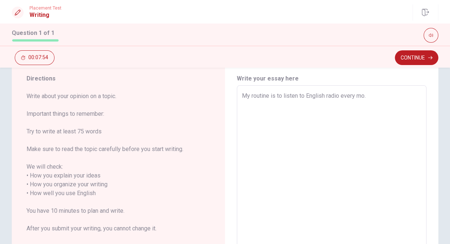
type textarea "x"
type textarea "My routine is to listen to English radio every mon."
type textarea "x"
type textarea "My routine is to listen to English radio every moni."
type textarea "x"
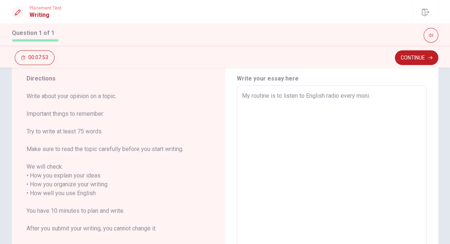
type textarea "My routine is to listen to English radio every monin."
type textarea "x"
type textarea "My routine is to listen to English radio every moning."
type textarea "x"
type textarea "My routine is to listen to English radio every morning."
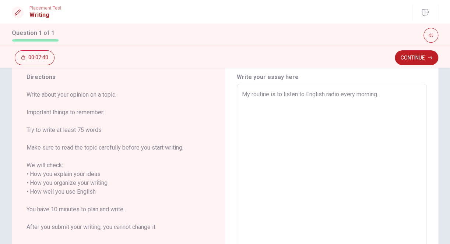
scroll to position [24, 0]
click at [267, 93] on textarea "My routine is to listen to English radio every morning." at bounding box center [331, 193] width 179 height 204
type textarea "x"
type textarea "My routine is to listen to English radio every morning."
type textarea "x"
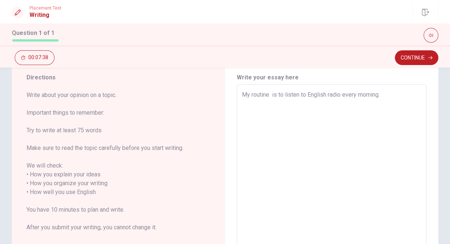
type textarea "My routine t is to listen to English radio every morning."
type textarea "x"
type textarea "My routine to is to listen to English radio every morning."
type textarea "x"
type textarea "My routine to is to listen to English radio every morning."
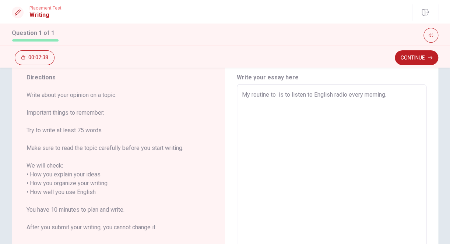
type textarea "x"
type textarea "My routine to i is to listen to English radio every morning."
type textarea "x"
type textarea "My routine to in is to listen to English radio every morning."
type textarea "x"
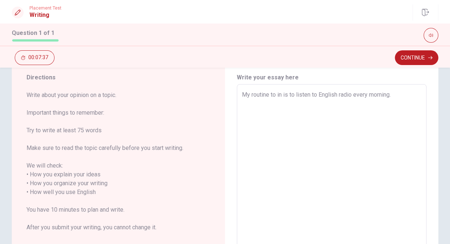
type textarea "My routine to i is to listen to English radio every morning."
type textarea "x"
type textarea "My routine to im is to listen to English radio every morning."
type textarea "x"
type textarea "My routine to imp is to listen to English radio every morning."
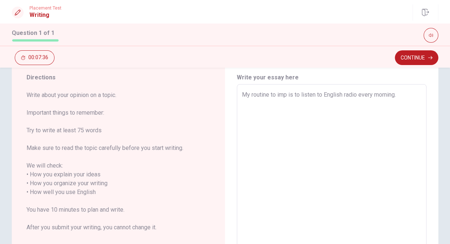
type textarea "x"
type textarea "My routine to impr is to listen to English radio every morning."
type textarea "x"
type textarea "My routine to impro is to listen to English radio every morning."
type textarea "x"
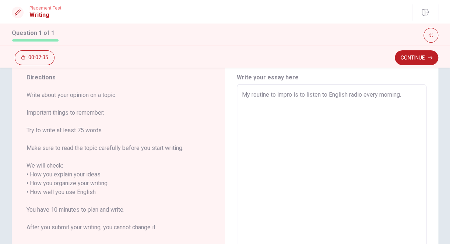
type textarea "My routine to improv is to listen to English radio every morning."
type textarea "x"
type textarea "My routine to improve is to listen to English radio every morning."
type textarea "x"
type textarea "My routine to improve is to listen to English radio every morning."
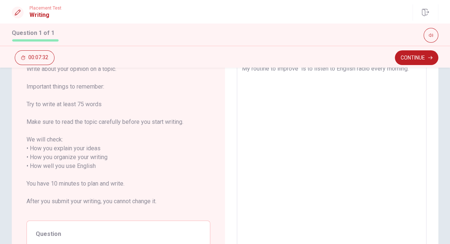
scroll to position [14, 0]
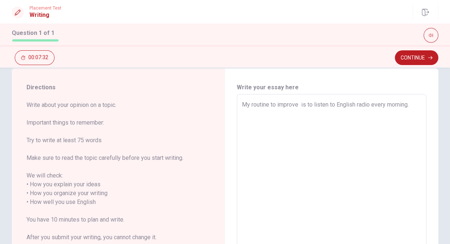
type textarea "x"
type textarea "My routine to improve m is to listen to English radio every morning."
type textarea "x"
type textarea "My routine to improve my is to listen to English radio every morning."
type textarea "x"
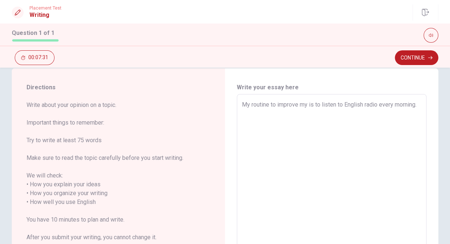
type textarea "My routine to improve my is to listen to English radio every morning."
type textarea "x"
type textarea "My routine to improve my l is to listen to English radio every morning."
type textarea "x"
type textarea "My routine to improve my li is to listen to English radio every morning."
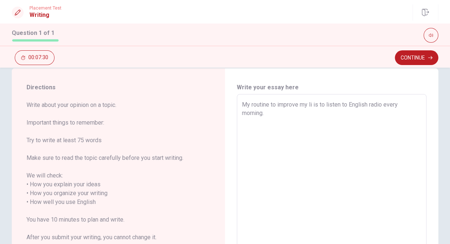
type textarea "x"
type textarea "My routine to improve my lif is to listen to English radio every morning."
type textarea "x"
type textarea "My routine to improve my life is to listen to English radio every morning."
click at [298, 114] on textarea "My routine to improve my life is to listen to English radio every morning." at bounding box center [331, 202] width 179 height 204
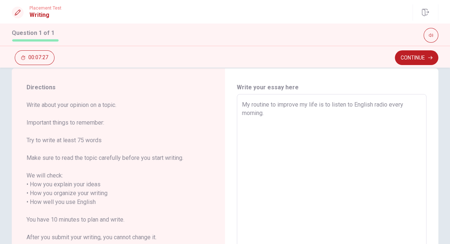
click at [349, 104] on textarea "My routine to improve my life is to listen to English radio every morning." at bounding box center [331, 202] width 179 height 204
click at [299, 115] on textarea "My routine to improve my life is to listen to English radio every morning." at bounding box center [331, 202] width 179 height 204
type textarea "x"
type textarea "My routine to improve my life is to listen to English radio every morning."
type textarea "x"
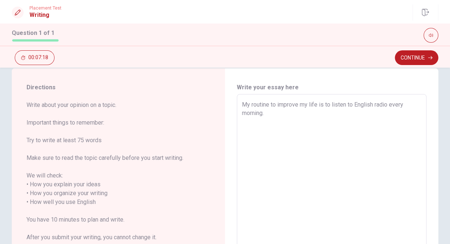
type textarea "My routine to improve my life is to listen to English radio every morning. I"
type textarea "x"
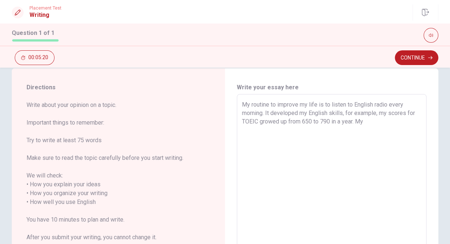
scroll to position [11, 0]
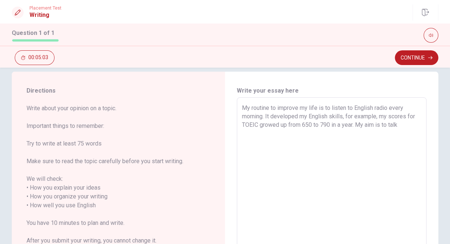
click at [362, 126] on textarea "My routine to improve my life is to listen to English radio every morning. It d…" at bounding box center [331, 206] width 179 height 204
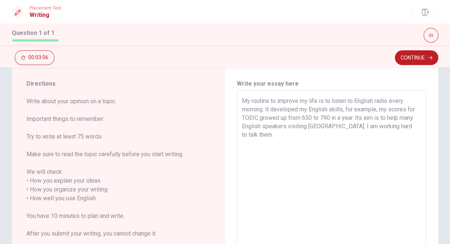
scroll to position [15, 0]
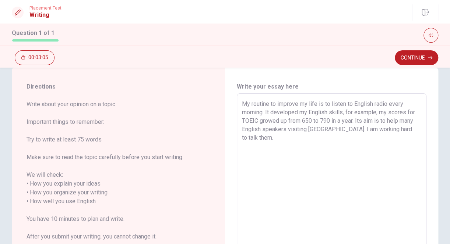
click at [374, 129] on textarea "My routine to improve my life is to listen to English radio every morning. It d…" at bounding box center [331, 202] width 179 height 204
click at [321, 130] on textarea "My routine to improve my life is to listen to English radio every morning. It d…" at bounding box center [331, 202] width 179 height 204
click at [384, 122] on textarea "My routine to improve my life is to listen to English radio every morning. It d…" at bounding box center [331, 202] width 179 height 204
click at [294, 129] on textarea "My routine to improve my life is to listen to English radio every morning. It d…" at bounding box center [331, 202] width 179 height 204
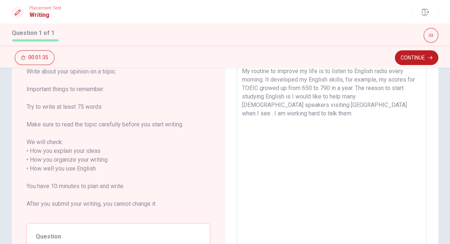
scroll to position [34, 0]
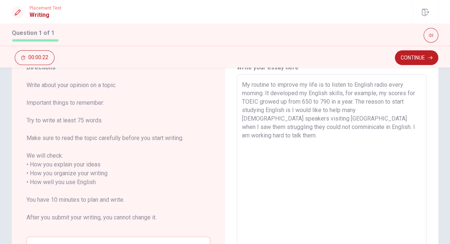
click at [352, 127] on textarea "My routine to improve my life is to listen to English radio every morning. It d…" at bounding box center [331, 183] width 179 height 204
click at [372, 128] on textarea "My routine to improve my life is to listen to English radio every morning. It d…" at bounding box center [331, 183] width 179 height 204
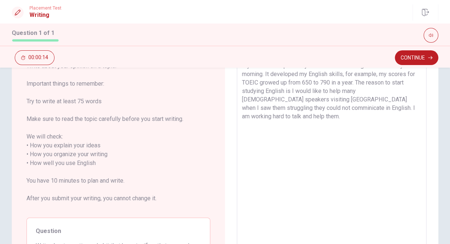
scroll to position [50, 0]
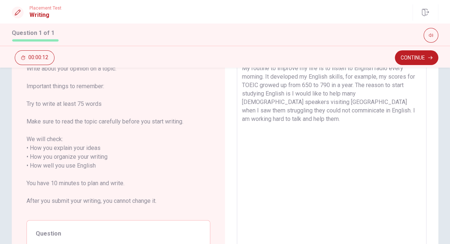
click at [349, 110] on textarea "My routine to improve my life is to listen to English radio every morning. It d…" at bounding box center [331, 166] width 179 height 204
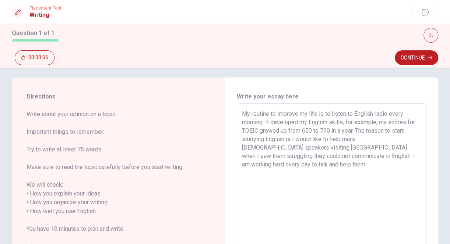
scroll to position [0, 0]
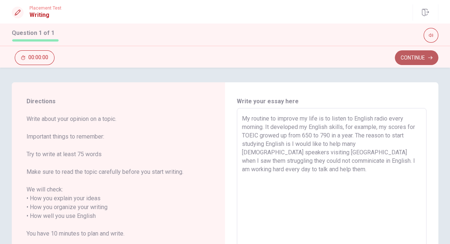
click at [407, 57] on button "Continue" at bounding box center [415, 57] width 43 height 15
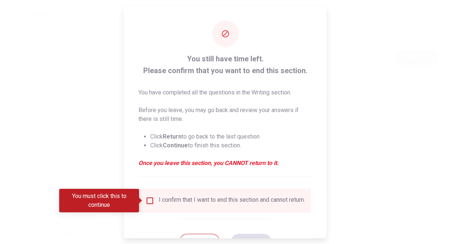
click at [149, 203] on input "You must click this to continue" at bounding box center [149, 200] width 9 height 9
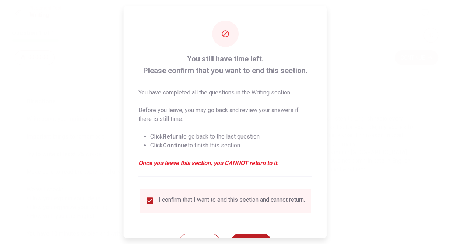
scroll to position [30, 0]
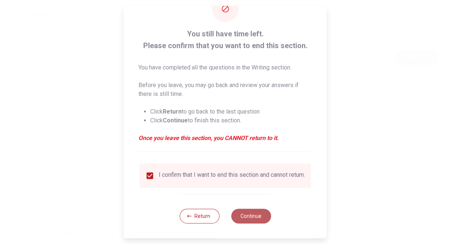
click at [240, 219] on button "Continue" at bounding box center [251, 216] width 40 height 15
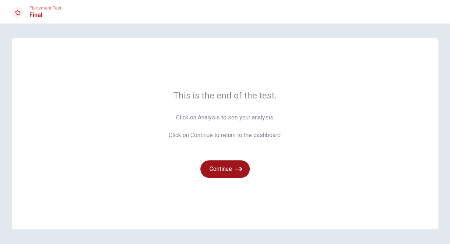
click at [216, 169] on button "Continue" at bounding box center [224, 169] width 49 height 18
